Goal: Task Accomplishment & Management: Use online tool/utility

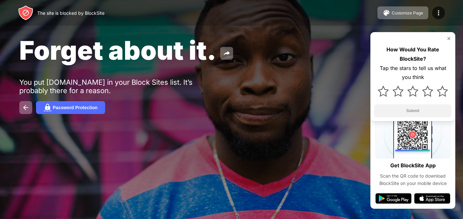
click at [448, 37] on img at bounding box center [448, 38] width 5 height 5
